Goal: Transaction & Acquisition: Purchase product/service

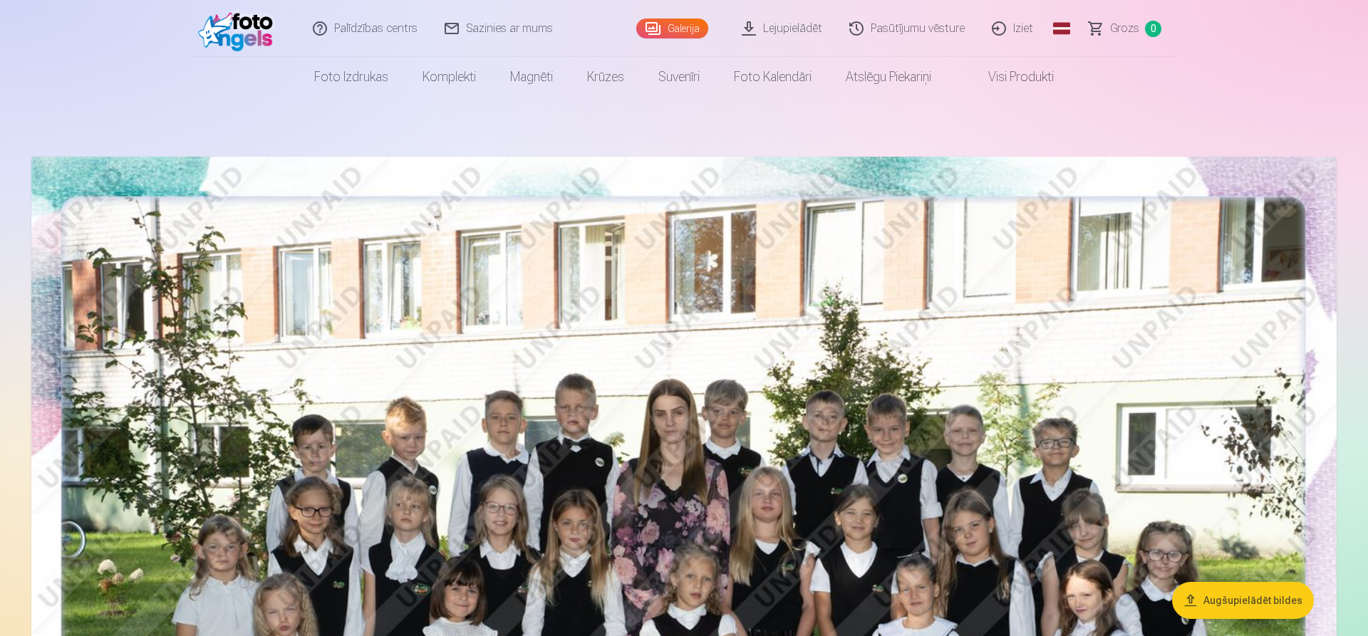
click at [460, 74] on link "Komplekti" at bounding box center [450, 77] width 88 height 40
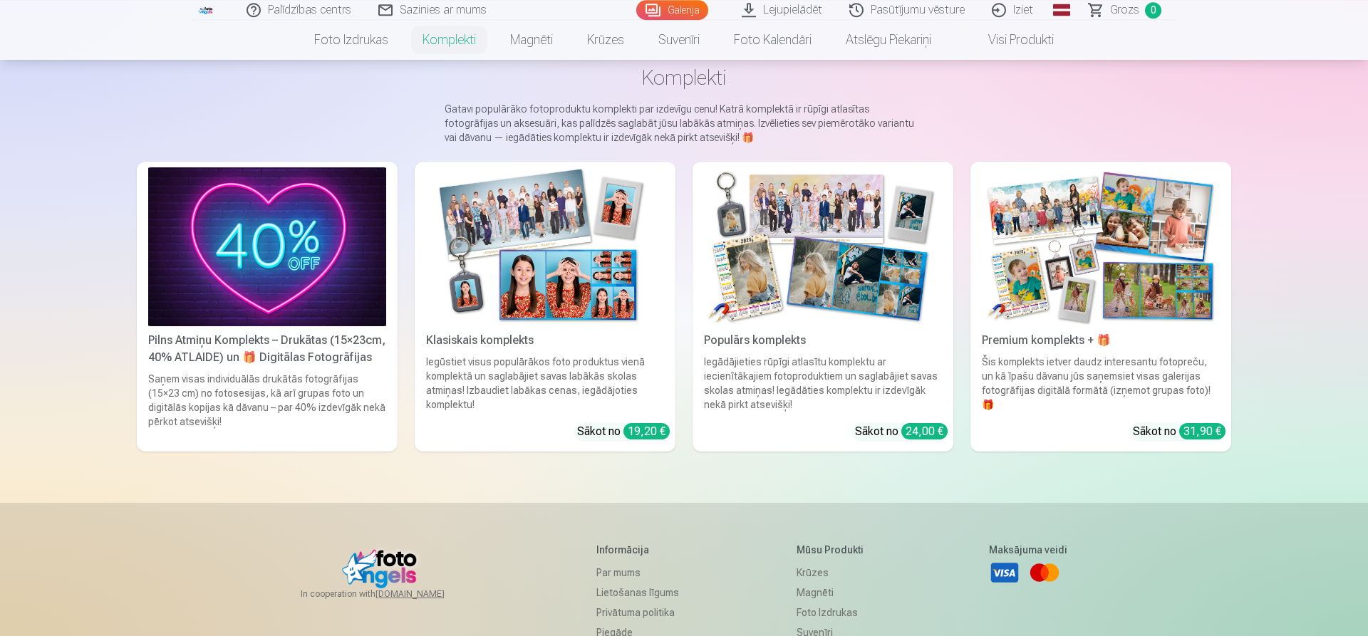
scroll to position [162, 0]
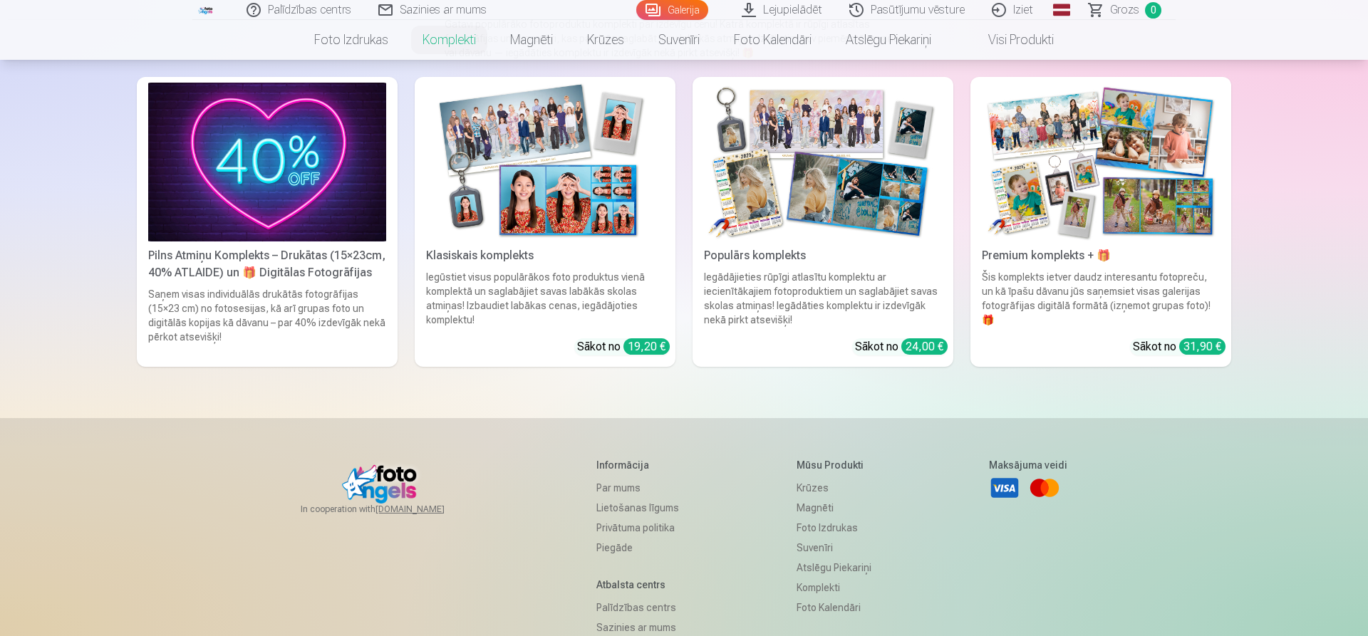
click at [530, 304] on div "Iegūstiet visus populārākos foto produktus vienā komplektā un saglabājiet savas…" at bounding box center [544, 298] width 249 height 57
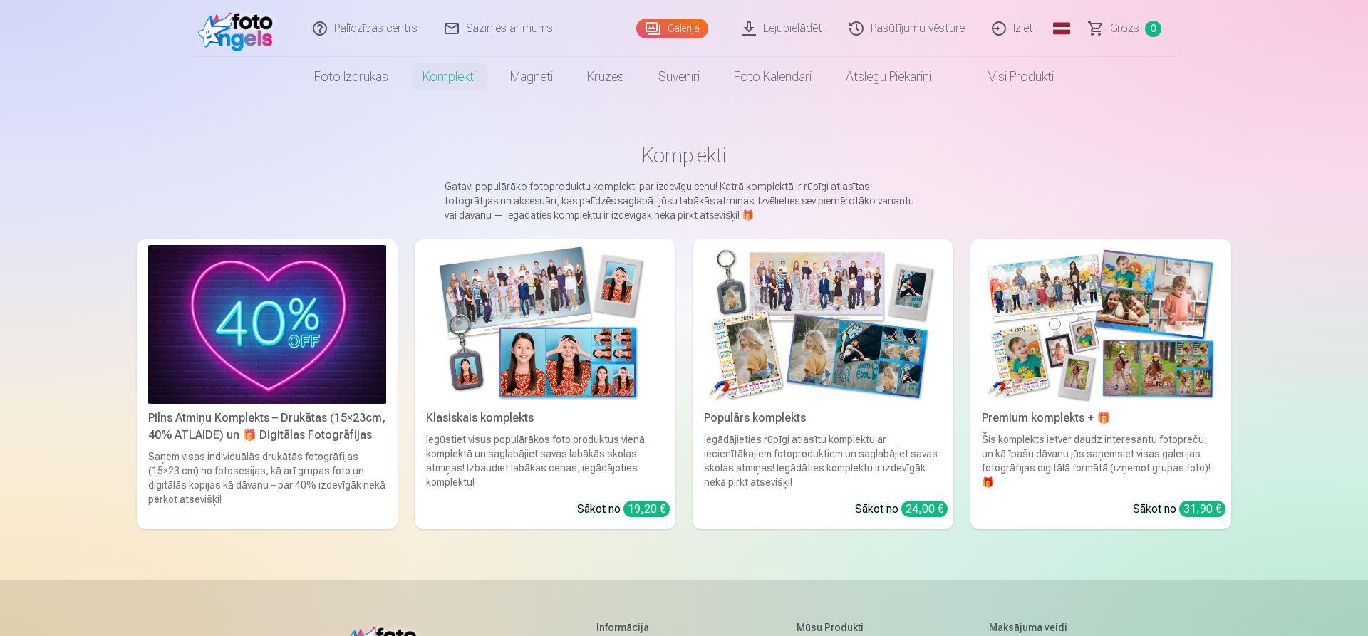
click at [809, 422] on div "Populārs komplekts" at bounding box center [822, 418] width 249 height 17
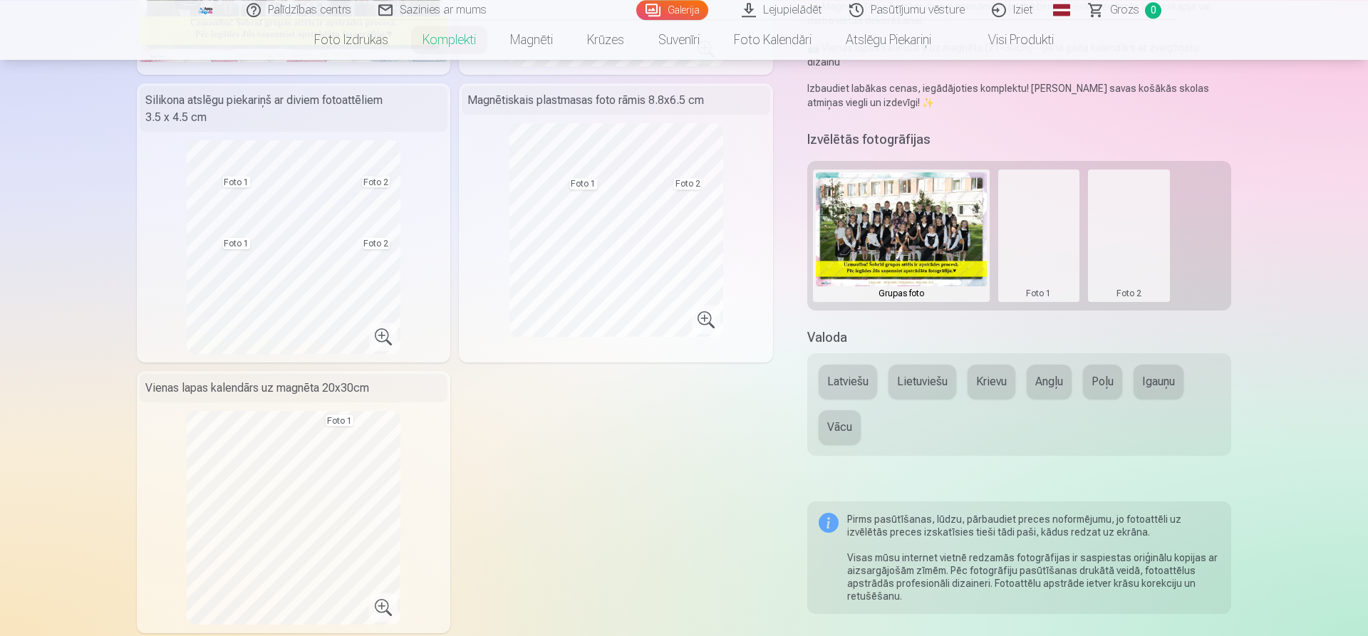
scroll to position [487, 0]
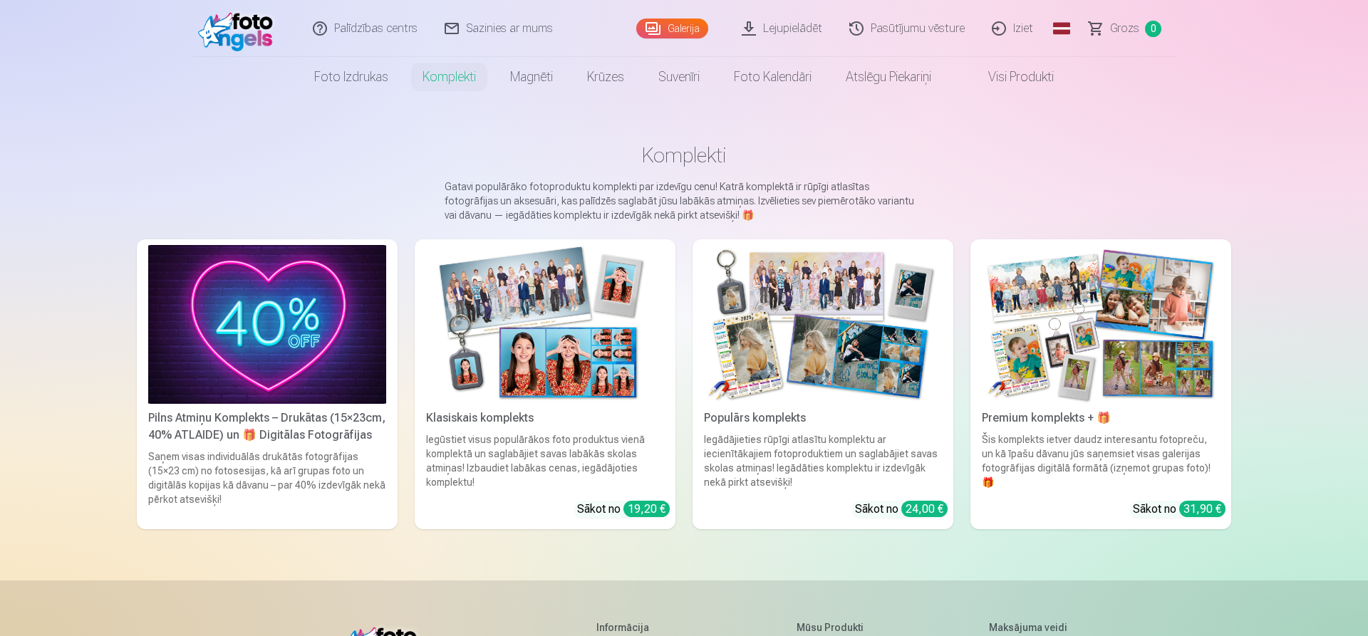
click at [1103, 434] on div "Šis komplekts ietver daudz interesantu fotopreču, un kā īpašu dāvanu jūs saņems…" at bounding box center [1100, 461] width 249 height 57
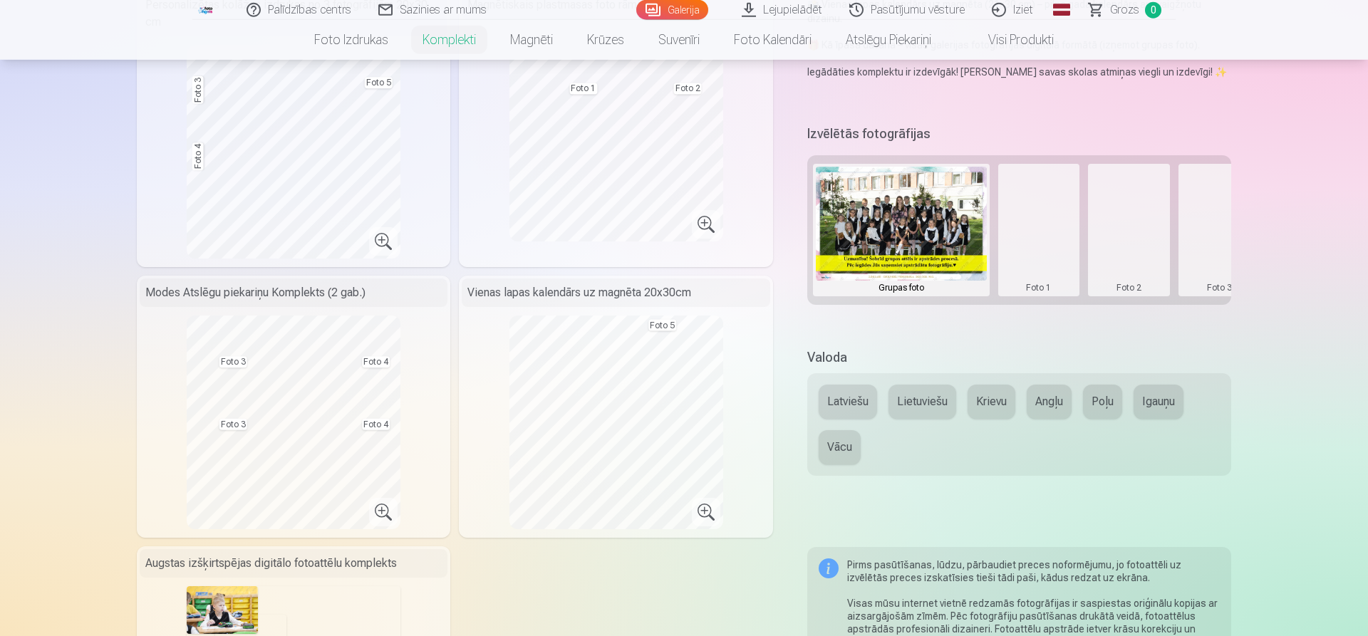
scroll to position [406, 0]
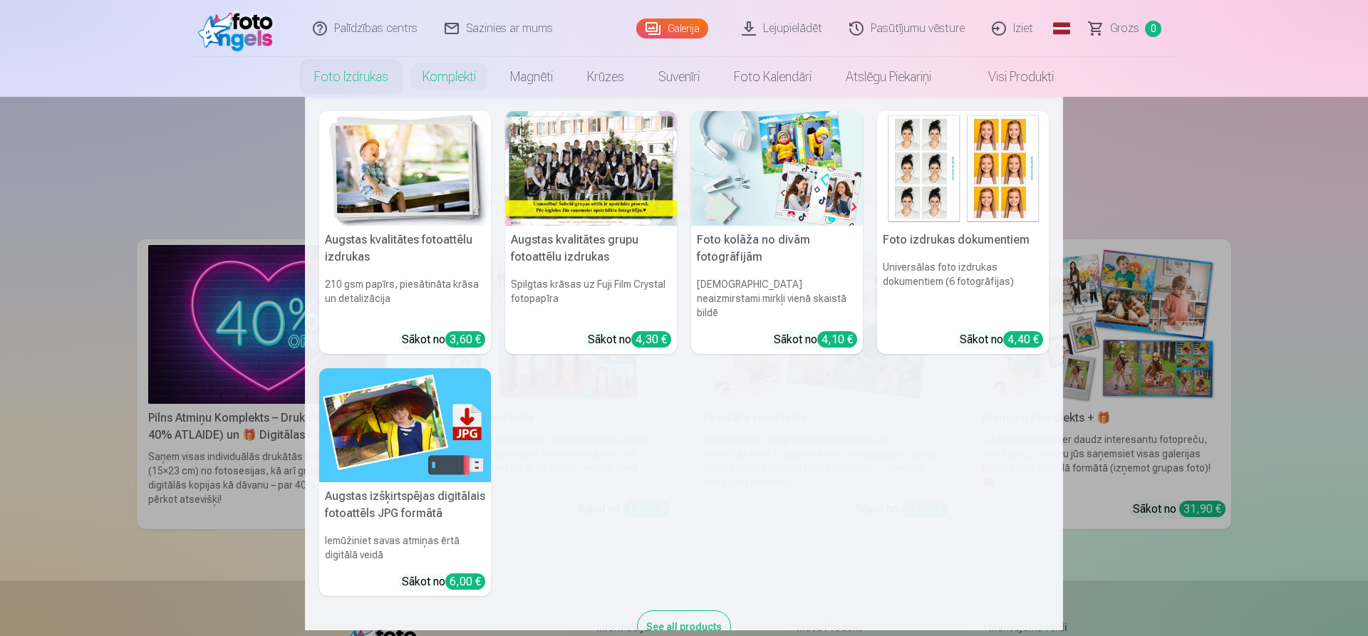
click at [383, 71] on link "Foto izdrukas" at bounding box center [351, 77] width 108 height 40
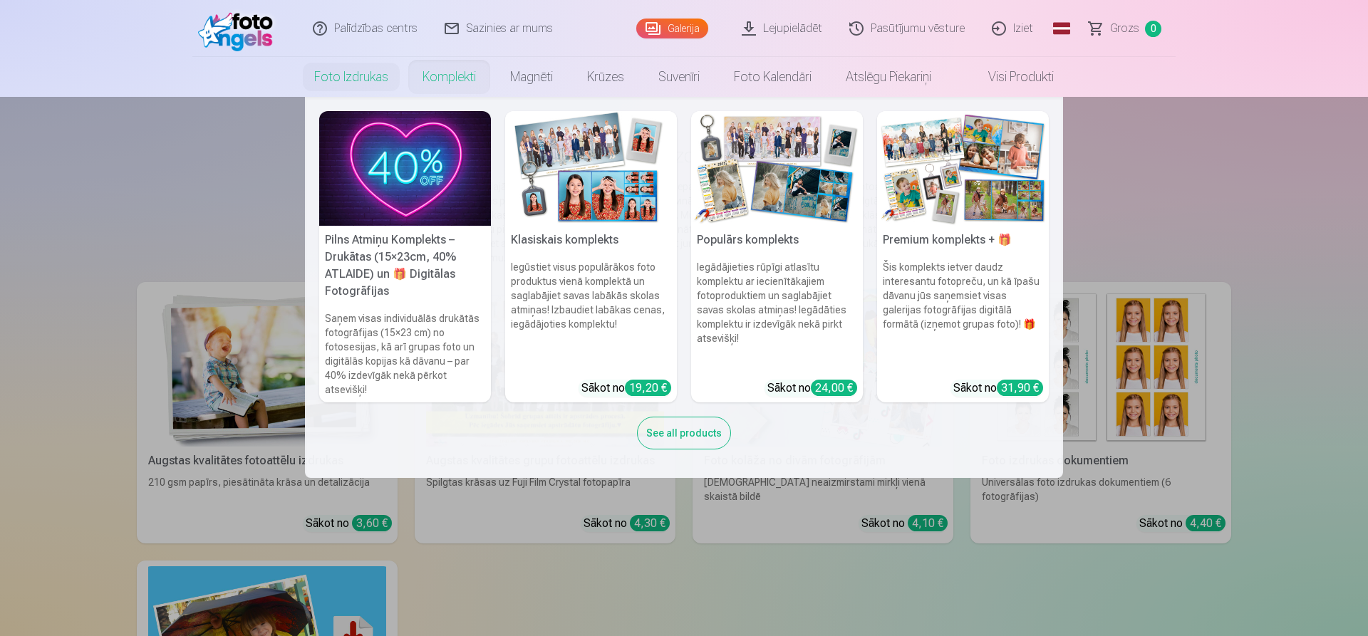
click at [453, 71] on link "Komplekti" at bounding box center [450, 77] width 88 height 40
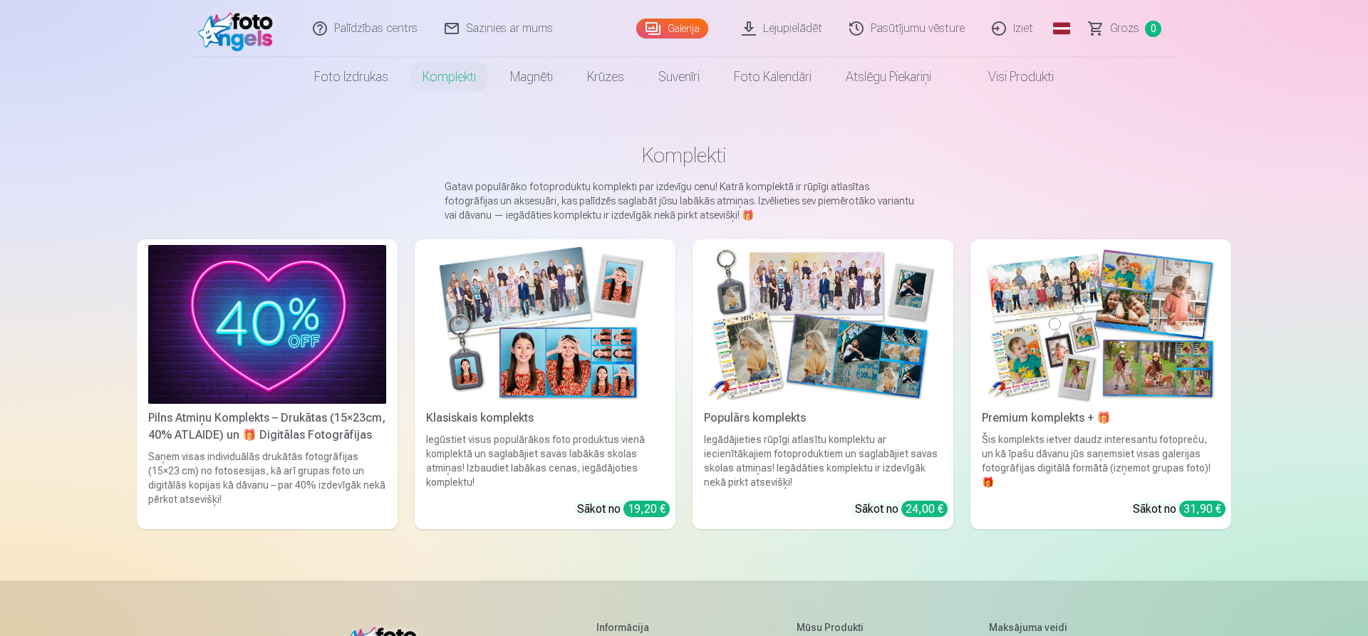
click at [301, 440] on div "Pilns Atmiņu Komplekts – Drukātas (15×23cm, 40% ATLAIDE) un 🎁 Digitālas Fotogrā…" at bounding box center [267, 427] width 249 height 34
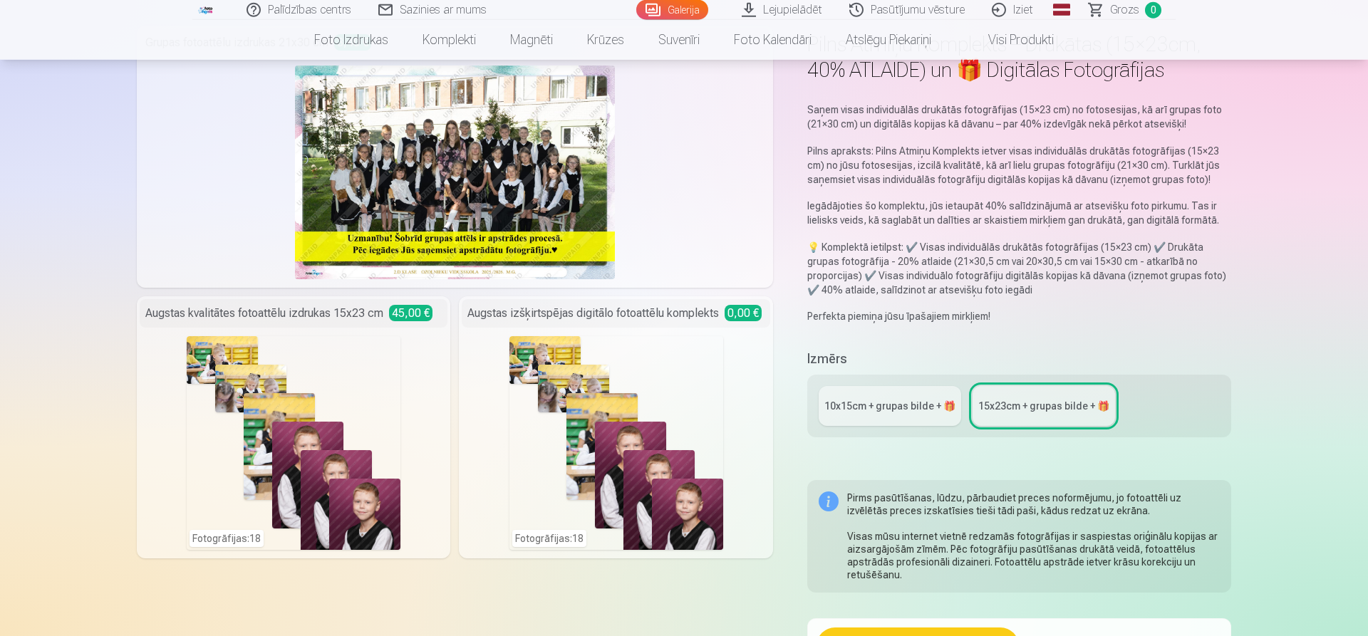
scroll to position [81, 0]
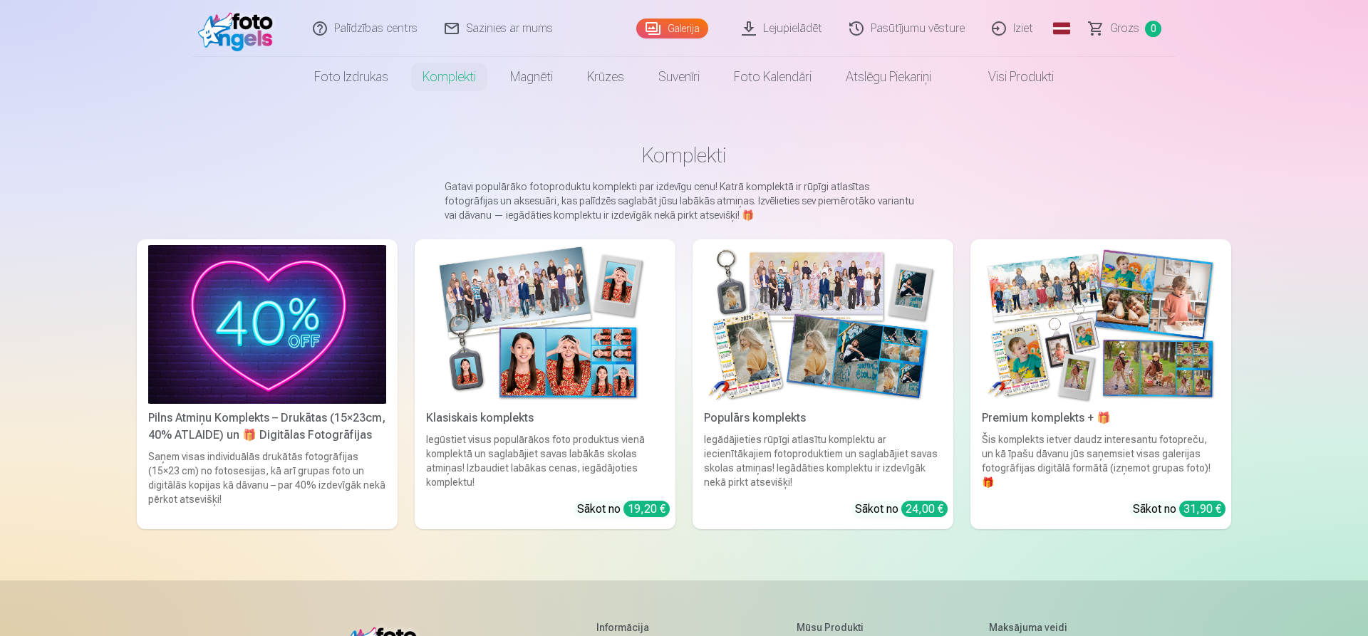
click at [511, 418] on div "Klasiskais komplekts" at bounding box center [544, 418] width 249 height 17
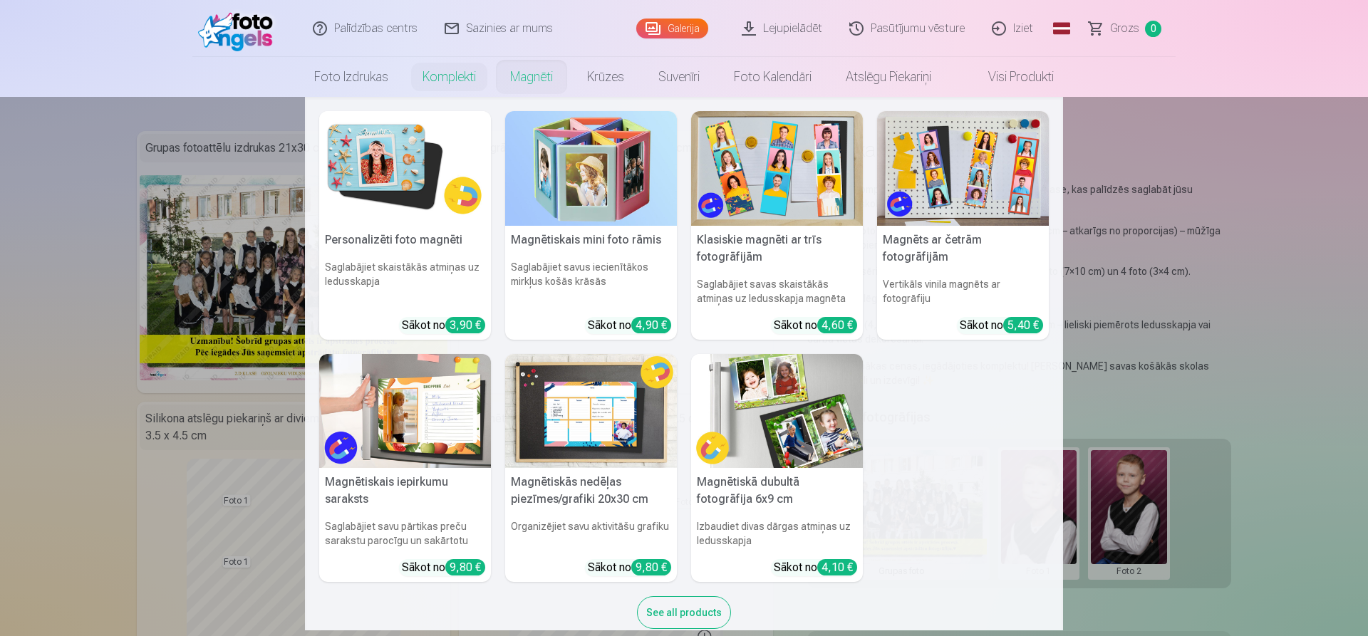
click at [0, 312] on nav "Personalizēti foto magnēti Saglabājiet skaistākās atmiņas uz ledusskapja Sākot …" at bounding box center [684, 364] width 1368 height 534
